Goal: Information Seeking & Learning: Learn about a topic

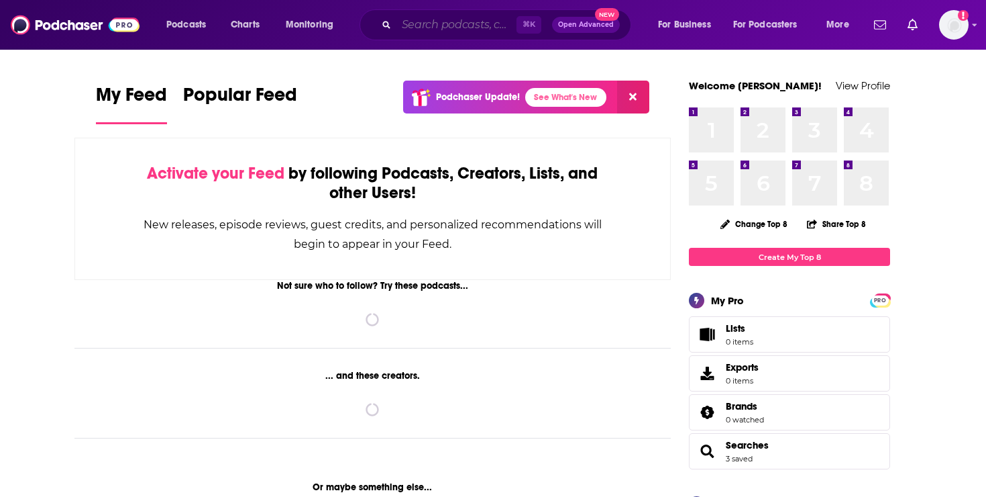
click at [444, 21] on input "Search podcasts, credits, & more..." at bounding box center [457, 24] width 120 height 21
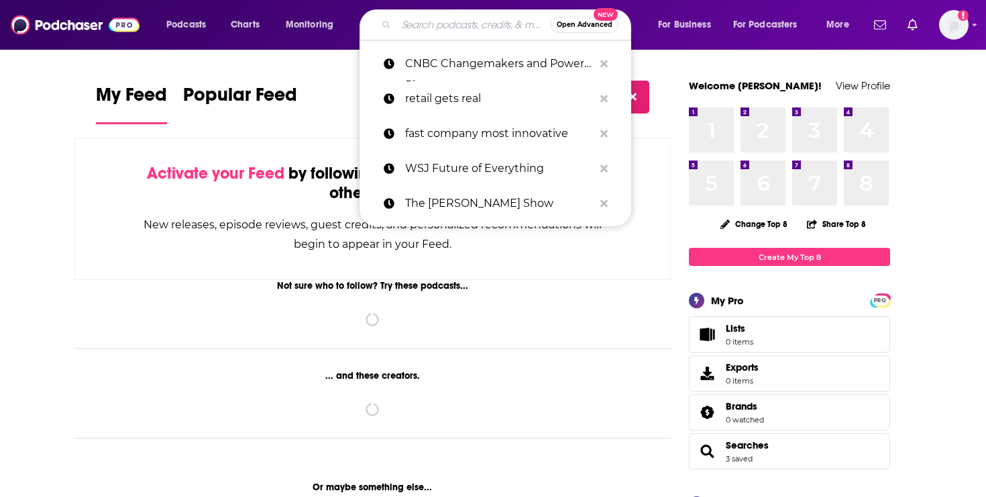
paste input "Marketer's Alchemy"
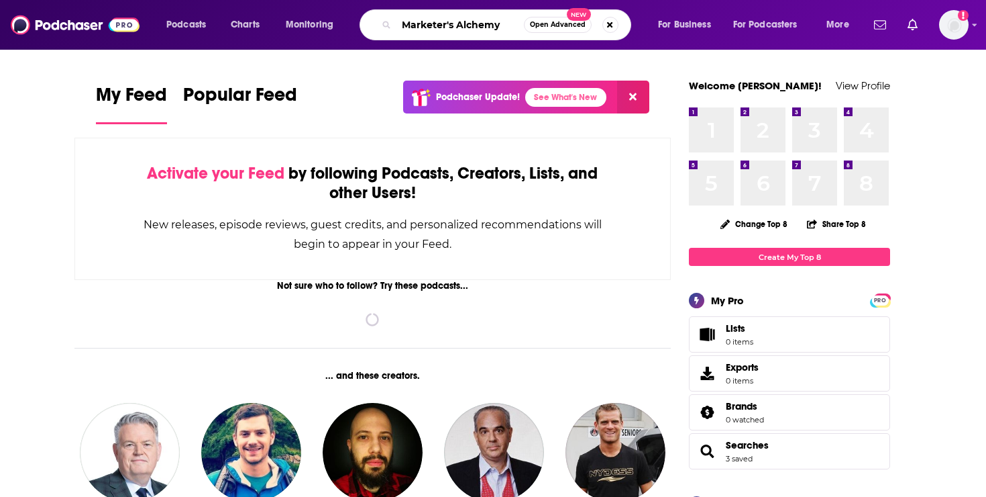
type input "Marketer's Alchemy"
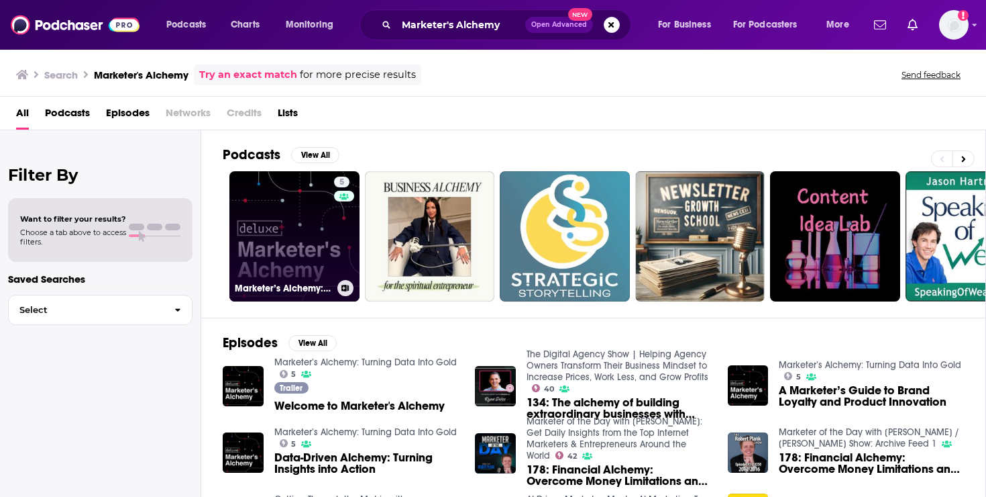
click at [294, 220] on link "5 Marketer’s Alchemy: Turning Data Into Gold" at bounding box center [295, 236] width 130 height 130
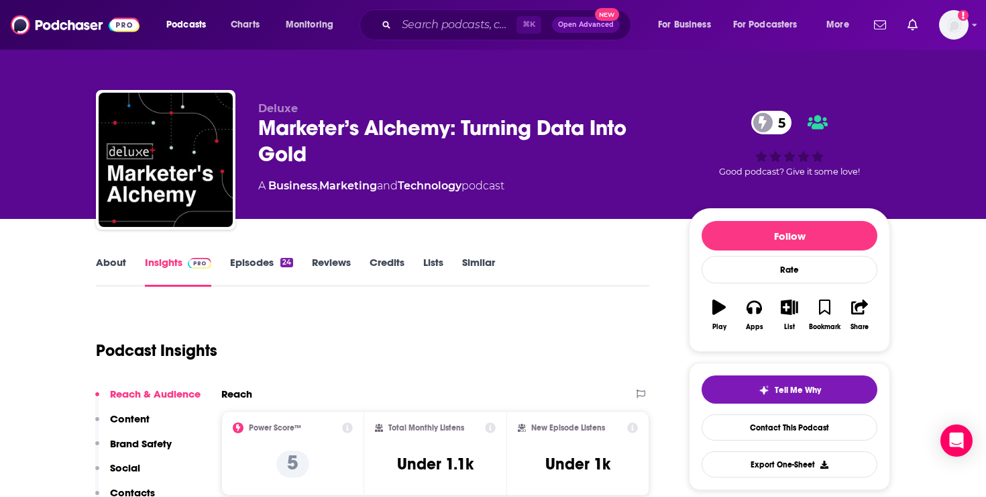
click at [546, 129] on div "Marketer’s Alchemy: Turning Data Into Gold 5" at bounding box center [462, 141] width 409 height 52
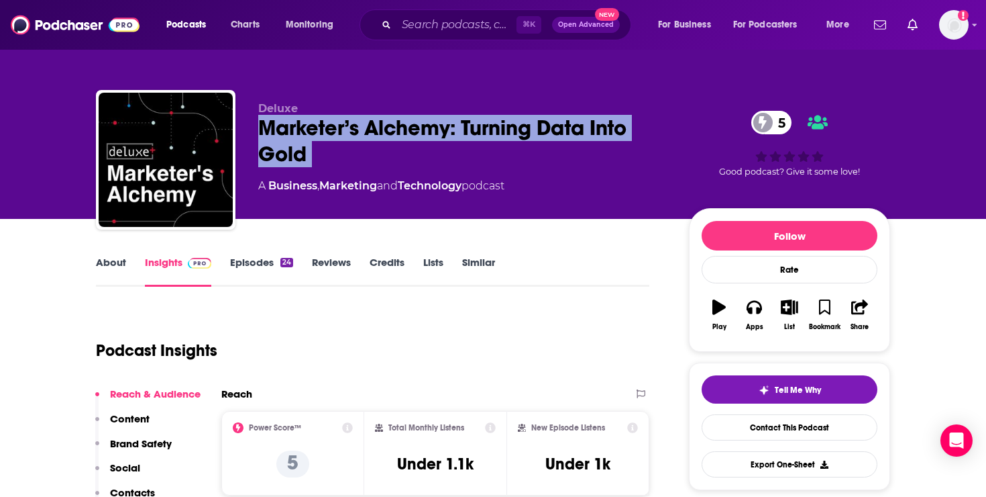
click at [546, 129] on div "Marketer’s Alchemy: Turning Data Into Gold 5" at bounding box center [462, 141] width 409 height 52
copy div "Marketer’s Alchemy: Turning Data Into Gold 5"
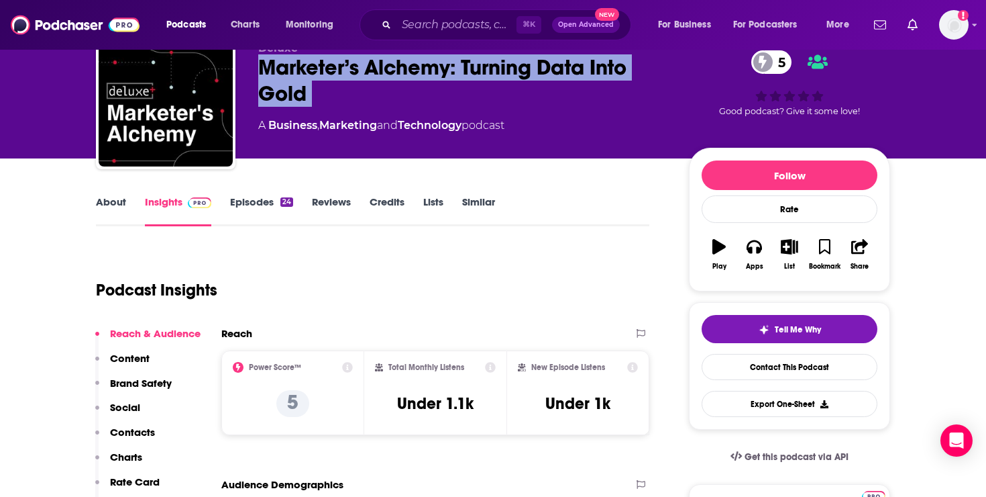
scroll to position [65, 0]
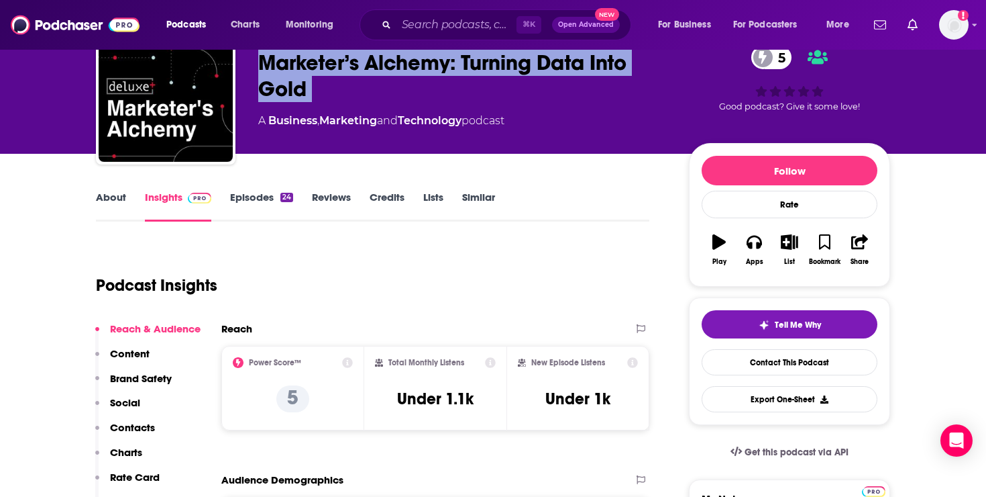
click at [101, 195] on link "About" at bounding box center [111, 206] width 30 height 31
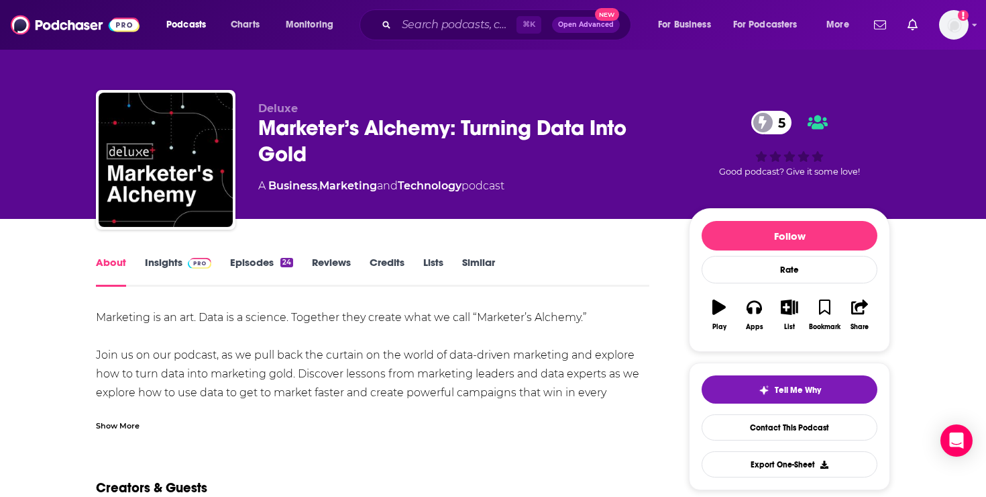
click at [326, 368] on div "Marketing is an art. Data is a science. Together they create what we call “Mark…" at bounding box center [373, 392] width 554 height 169
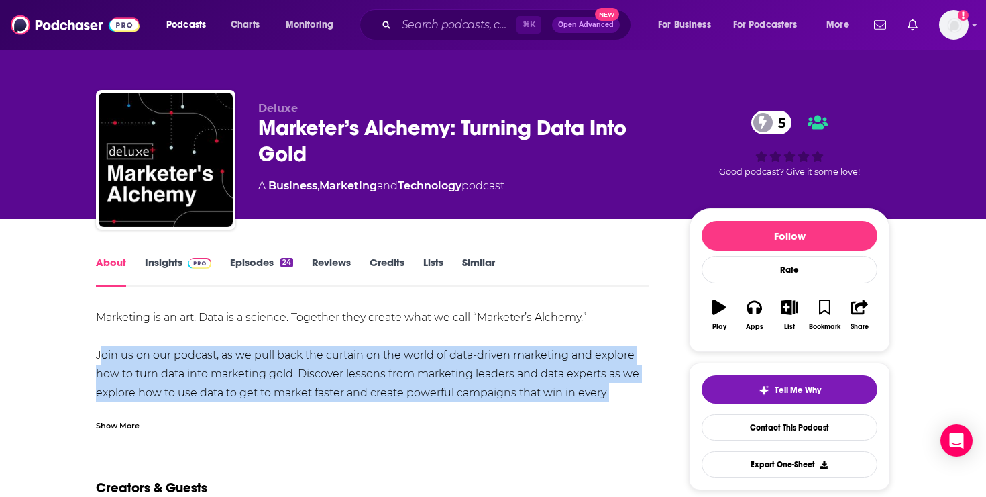
click at [326, 368] on div "Marketing is an art. Data is a science. Together they create what we call “Mark…" at bounding box center [373, 392] width 554 height 169
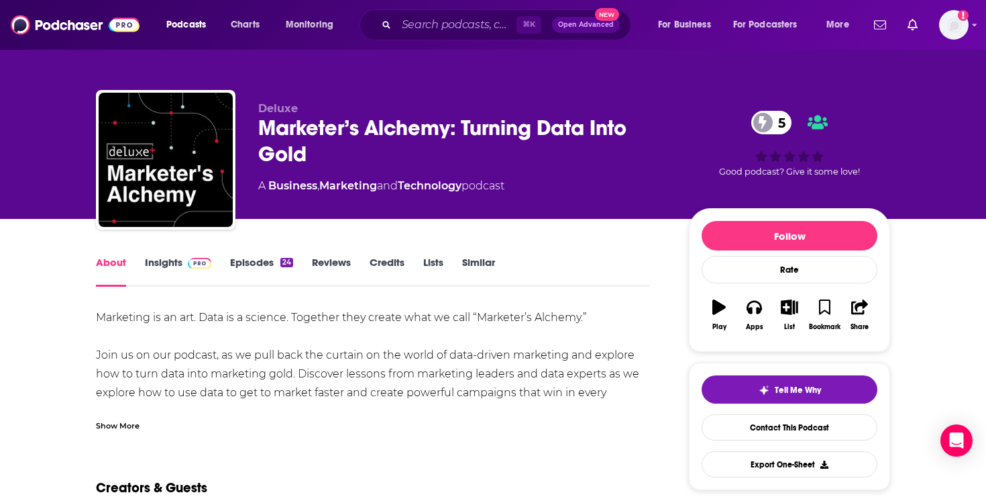
click at [111, 423] on div "Show More" at bounding box center [118, 424] width 44 height 13
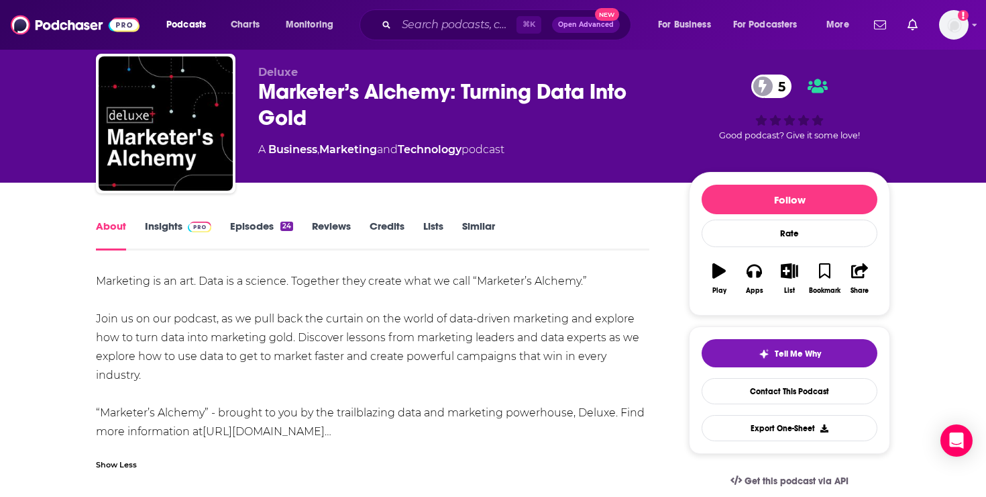
scroll to position [41, 0]
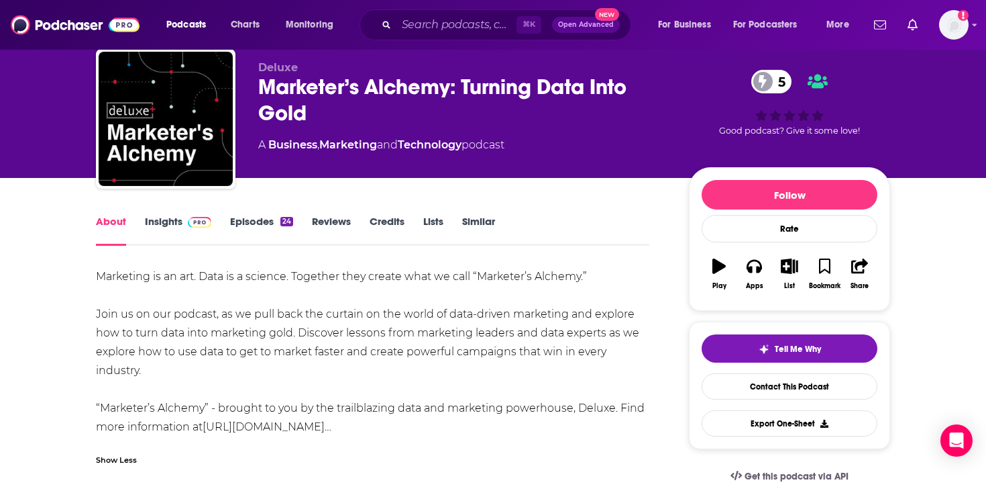
click at [230, 336] on div "Marketing is an art. Data is a science. Together they create what we call “Mark…" at bounding box center [373, 351] width 554 height 169
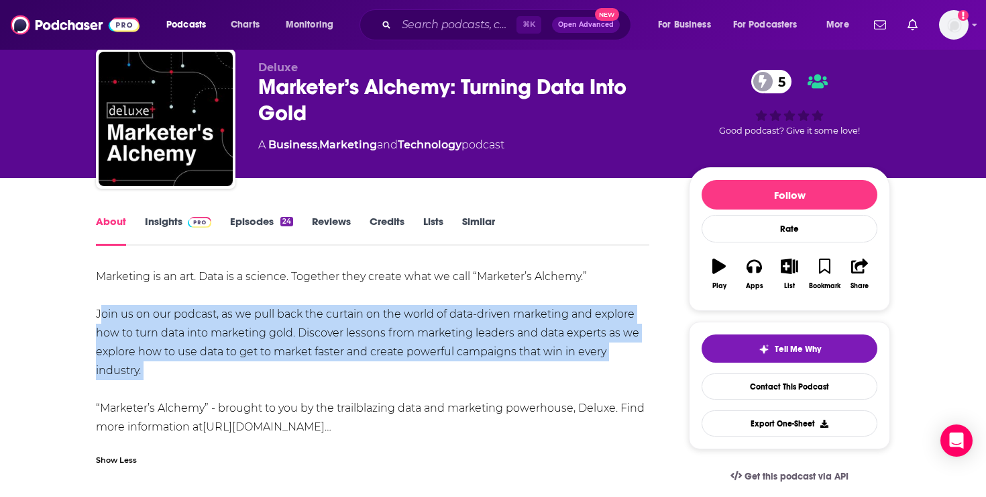
click at [230, 336] on div "Marketing is an art. Data is a science. Together they create what we call “Mark…" at bounding box center [373, 351] width 554 height 169
copy div "Join us on our podcast, as we pull back the curtain on the world of data-driven…"
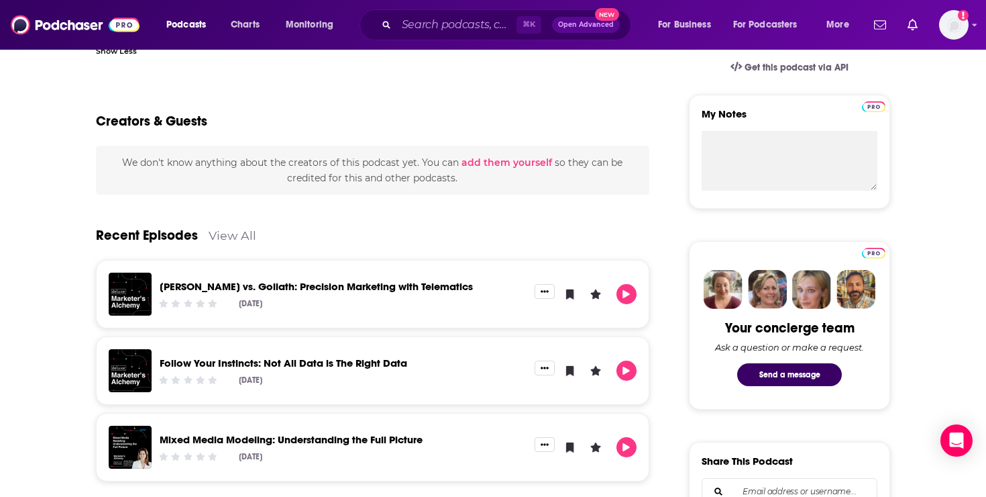
scroll to position [63, 0]
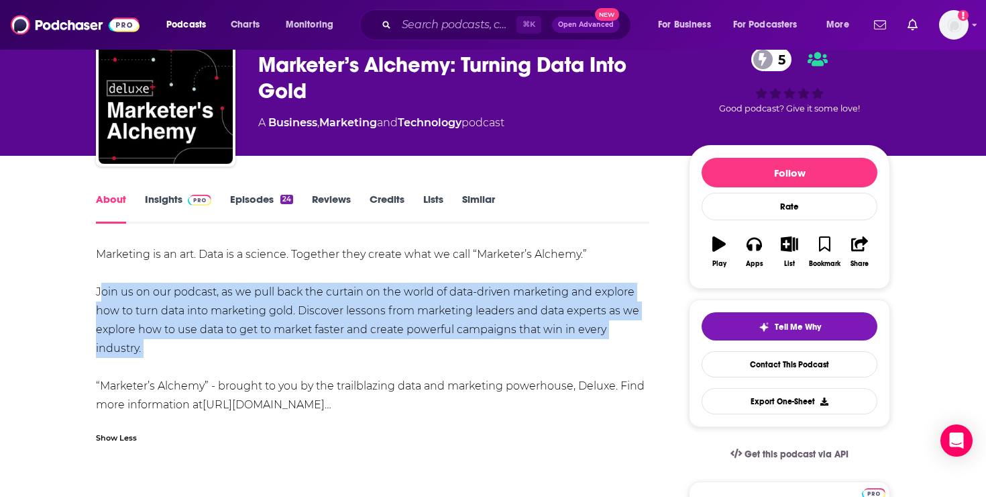
click at [165, 202] on link "Insights" at bounding box center [178, 208] width 66 height 31
